Goal: Navigation & Orientation: Find specific page/section

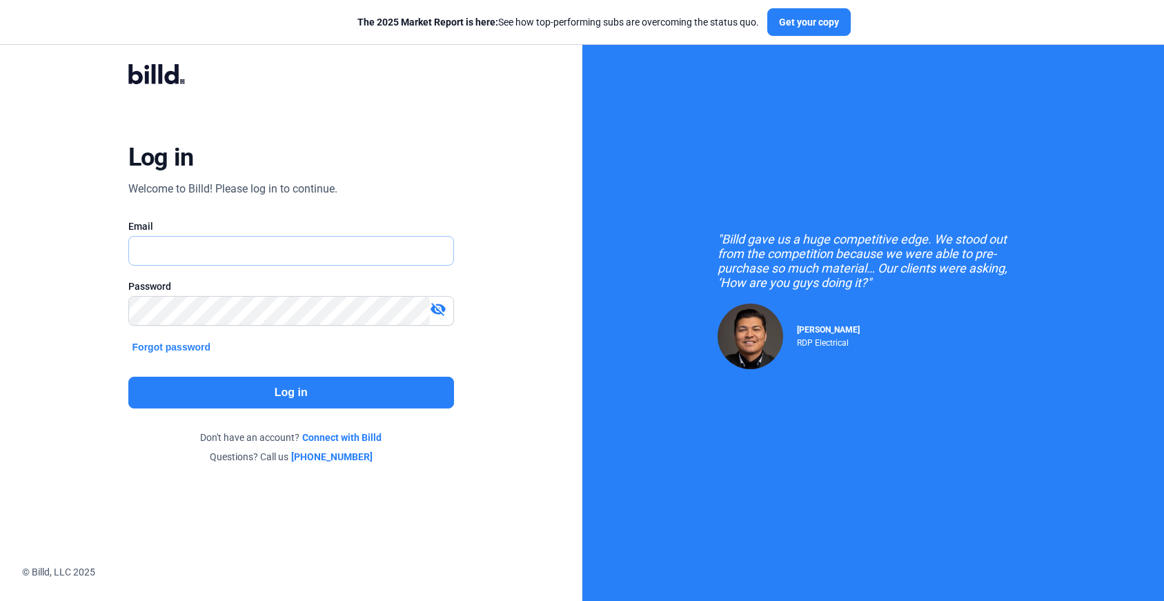
type input "[PERSON_NAME][EMAIL_ADDRESS][DOMAIN_NAME]"
click at [347, 393] on button "Log in" at bounding box center [291, 393] width 326 height 32
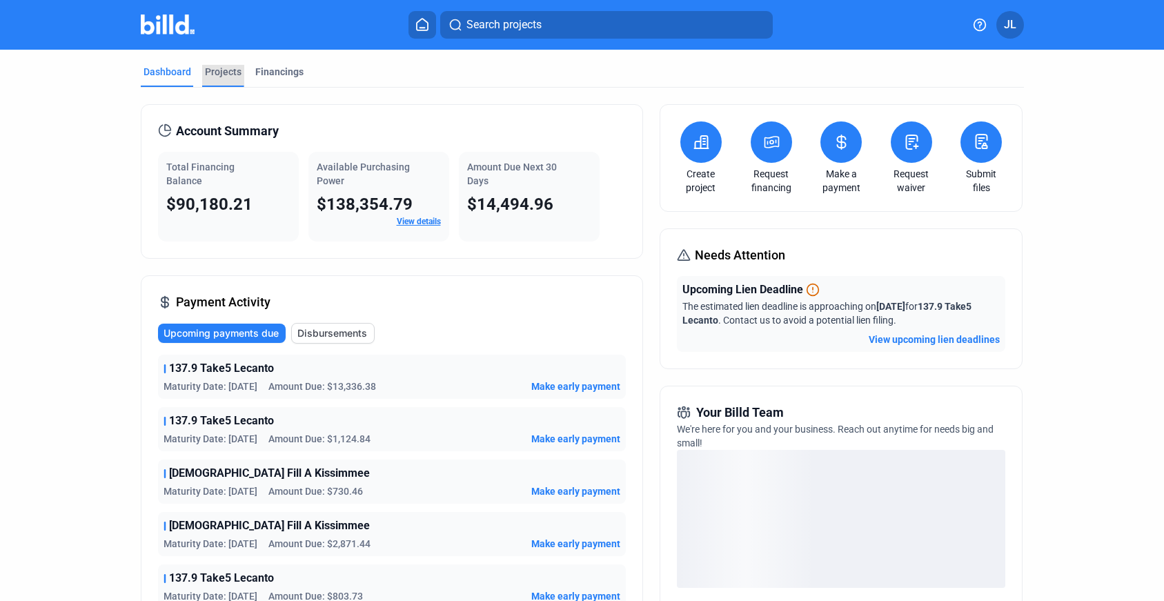
click at [215, 70] on div "Projects" at bounding box center [223, 72] width 37 height 14
